Goal: Transaction & Acquisition: Purchase product/service

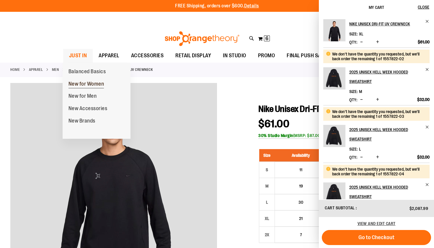
click at [76, 82] on span "New for Women" at bounding box center [86, 84] width 36 height 7
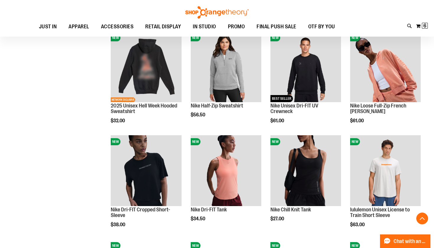
scroll to position [300, 0]
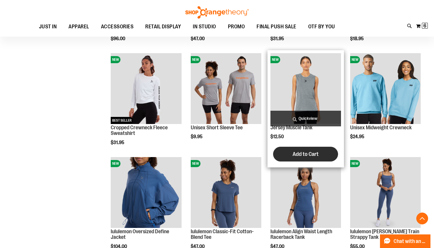
scroll to position [584, 0]
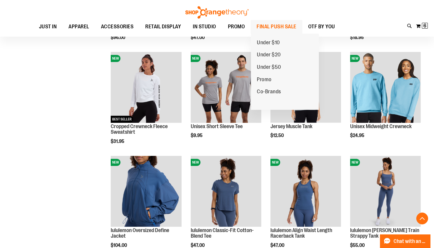
click at [272, 29] on span "FINAL PUSH SALE" at bounding box center [276, 26] width 40 height 13
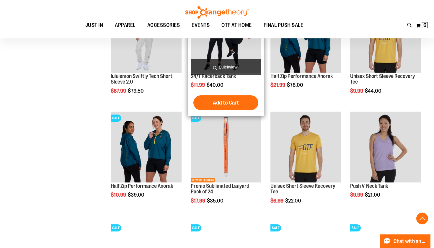
scroll to position [236, 0]
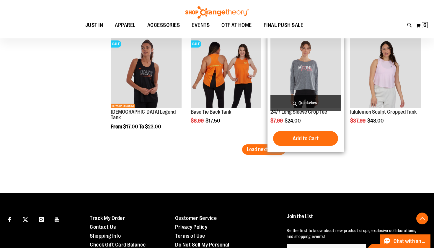
scroll to position [961, 0]
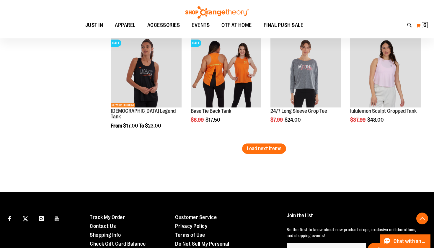
click at [422, 28] on span "6 6 items" at bounding box center [425, 25] width 6 height 6
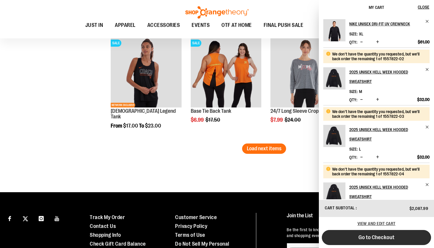
click at [342, 240] on button "Go to Checkout" at bounding box center [376, 237] width 109 height 15
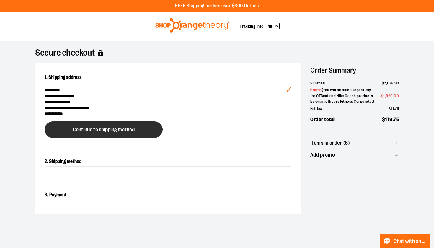
click at [119, 130] on span "Continue to shipping method" at bounding box center [104, 130] width 62 height 6
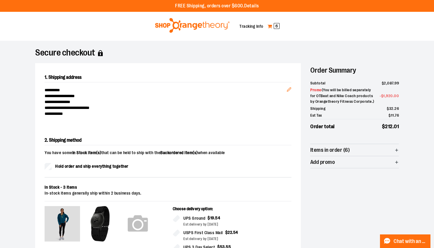
click at [272, 30] on link "My Cart 6" at bounding box center [273, 26] width 13 height 9
click at [276, 26] on span "6" at bounding box center [276, 26] width 6 height 6
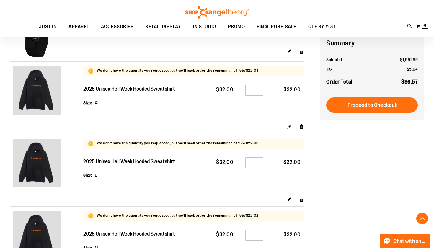
scroll to position [152, 0]
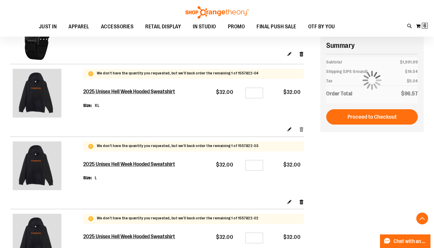
click at [300, 129] on link "Remove item" at bounding box center [301, 129] width 5 height 6
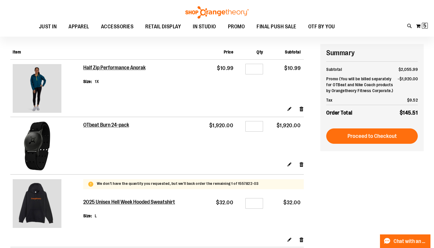
scroll to position [39, 0]
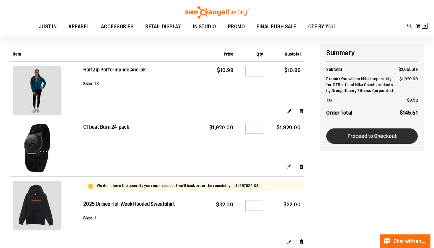
click at [365, 141] on button "Proceed to Checkout" at bounding box center [371, 135] width 91 height 15
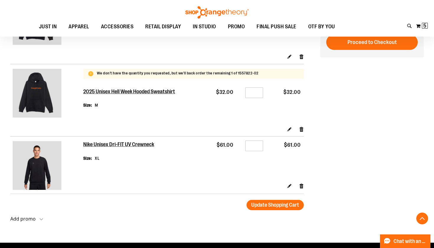
scroll to position [161, 0]
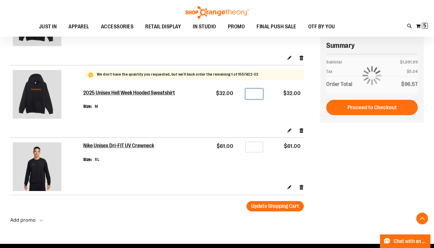
drag, startPoint x: 260, startPoint y: 96, endPoint x: 211, endPoint y: 74, distance: 54.1
click at [213, 74] on tbody "We don't have the quantity you requested, but we'll back order the remaining 1 …" at bounding box center [156, 101] width 293 height 73
click at [291, 129] on link "Edit" at bounding box center [289, 130] width 5 height 6
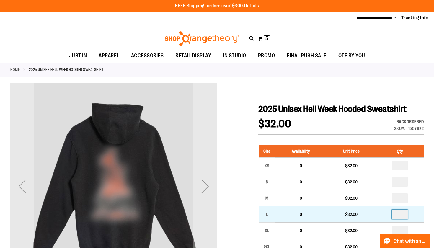
drag, startPoint x: 404, startPoint y: 214, endPoint x: 388, endPoint y: 214, distance: 15.9
click at [388, 214] on td at bounding box center [400, 214] width 48 height 16
type input "*"
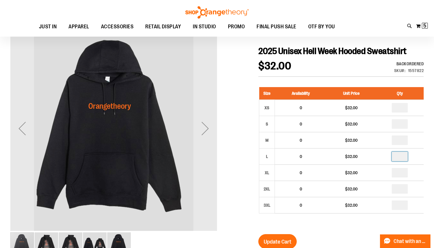
scroll to position [76, 0]
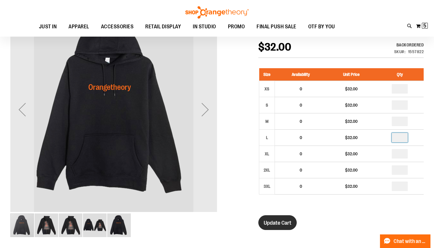
click at [280, 217] on button "Update Cart" at bounding box center [277, 222] width 38 height 15
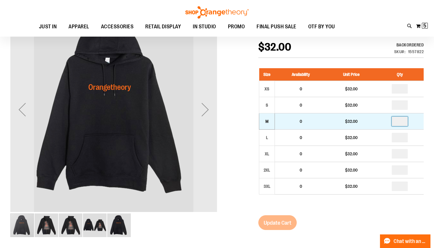
drag, startPoint x: 403, startPoint y: 121, endPoint x: 397, endPoint y: 121, distance: 5.6
click at [400, 121] on input "number" at bounding box center [399, 121] width 16 height 9
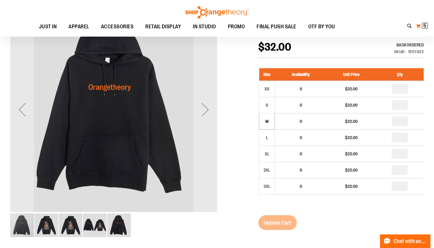
type input "*"
click at [422, 27] on span "5 5 items" at bounding box center [425, 26] width 6 height 6
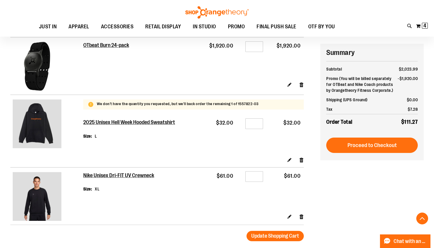
scroll to position [129, 0]
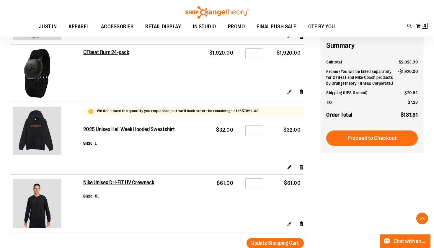
click at [155, 132] on h2 "2025 Unisex Hell Week Hooded Sweatshirt" at bounding box center [129, 129] width 93 height 6
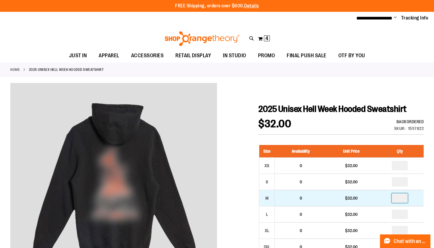
drag, startPoint x: 403, startPoint y: 196, endPoint x: 384, endPoint y: 196, distance: 18.3
click at [396, 196] on input "number" at bounding box center [399, 197] width 16 height 9
type input "*"
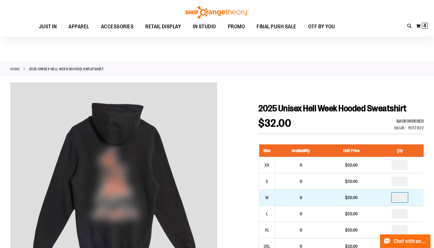
scroll to position [119, 0]
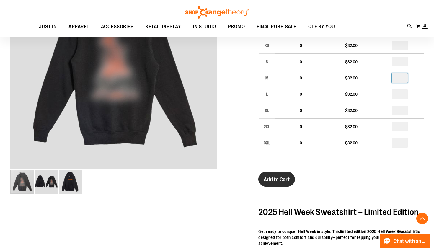
click at [278, 181] on span "Add to Cart" at bounding box center [276, 179] width 26 height 6
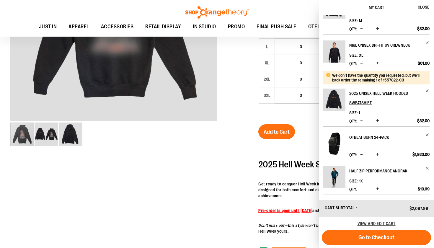
scroll to position [168, 0]
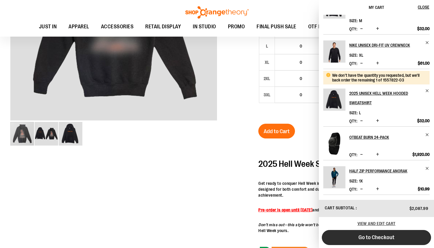
click at [375, 234] on span "Go to Checkout" at bounding box center [376, 237] width 36 height 6
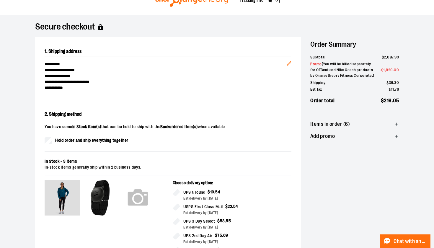
scroll to position [26, 0]
click at [140, 194] on img at bounding box center [137, 197] width 35 height 35
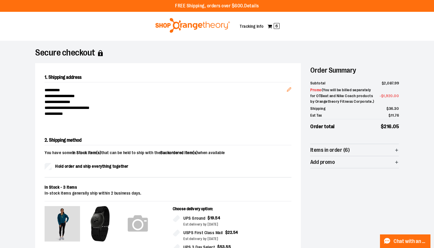
scroll to position [0, 0]
click at [276, 25] on span "6" at bounding box center [276, 26] width 6 height 6
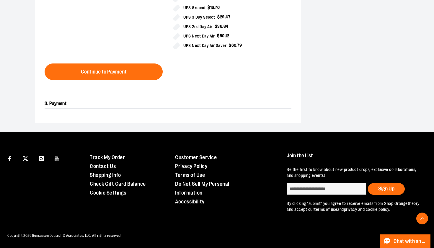
scroll to position [358, 0]
